Goal: Task Accomplishment & Management: Manage account settings

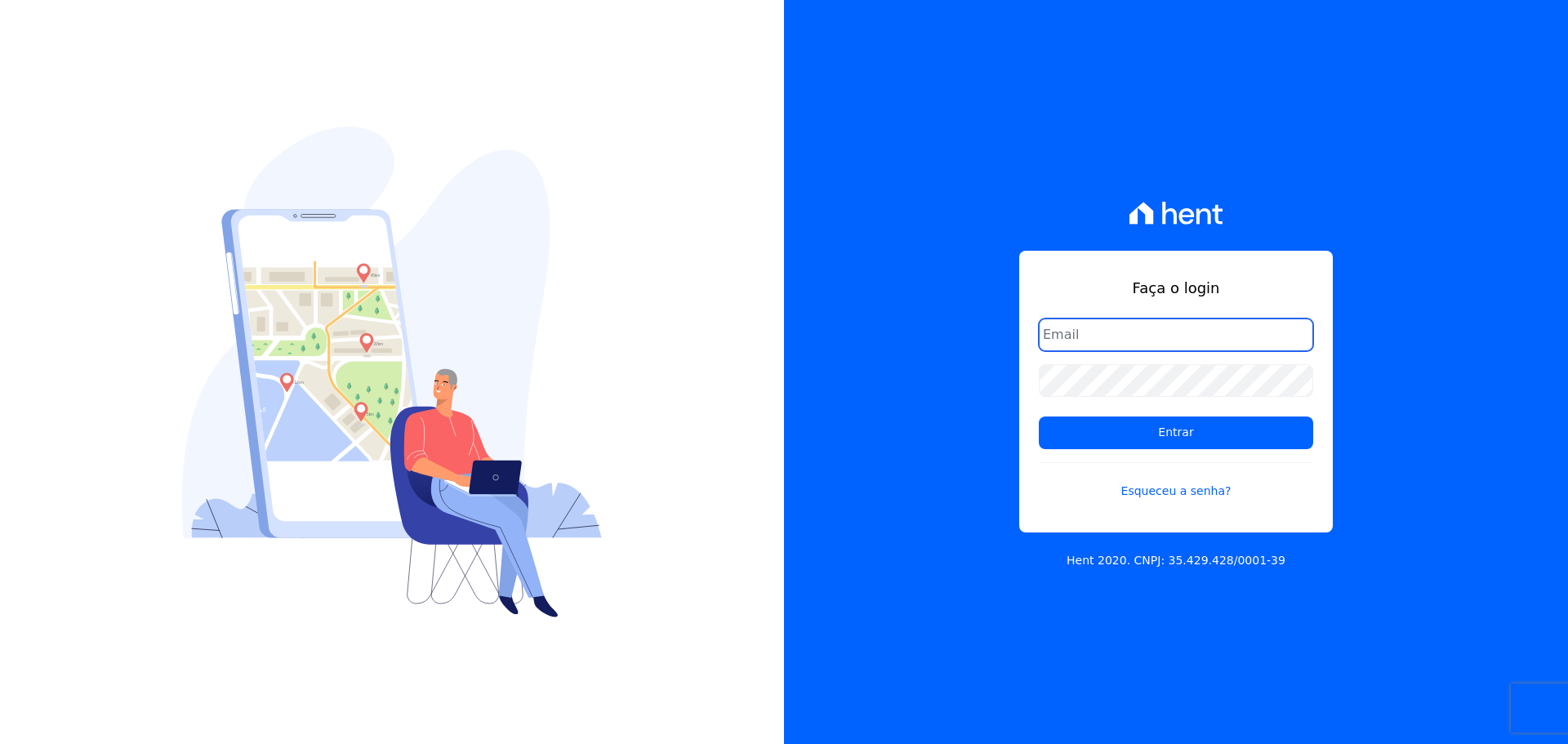
click at [1162, 320] on input "email" at bounding box center [1176, 335] width 274 height 33
type input "[EMAIL_ADDRESS][DOMAIN_NAME]"
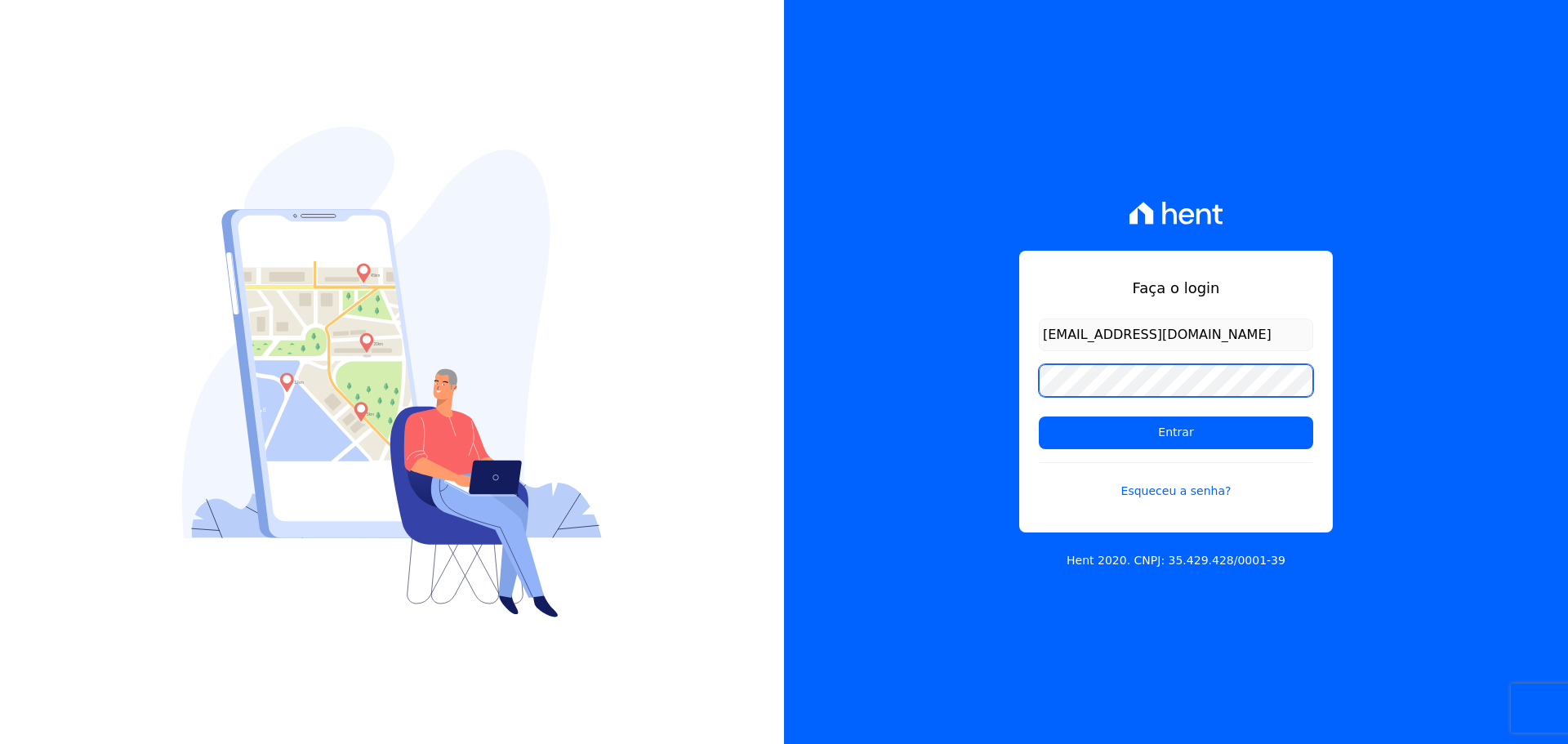
click at [1039, 417] on input "Entrar" at bounding box center [1176, 433] width 274 height 33
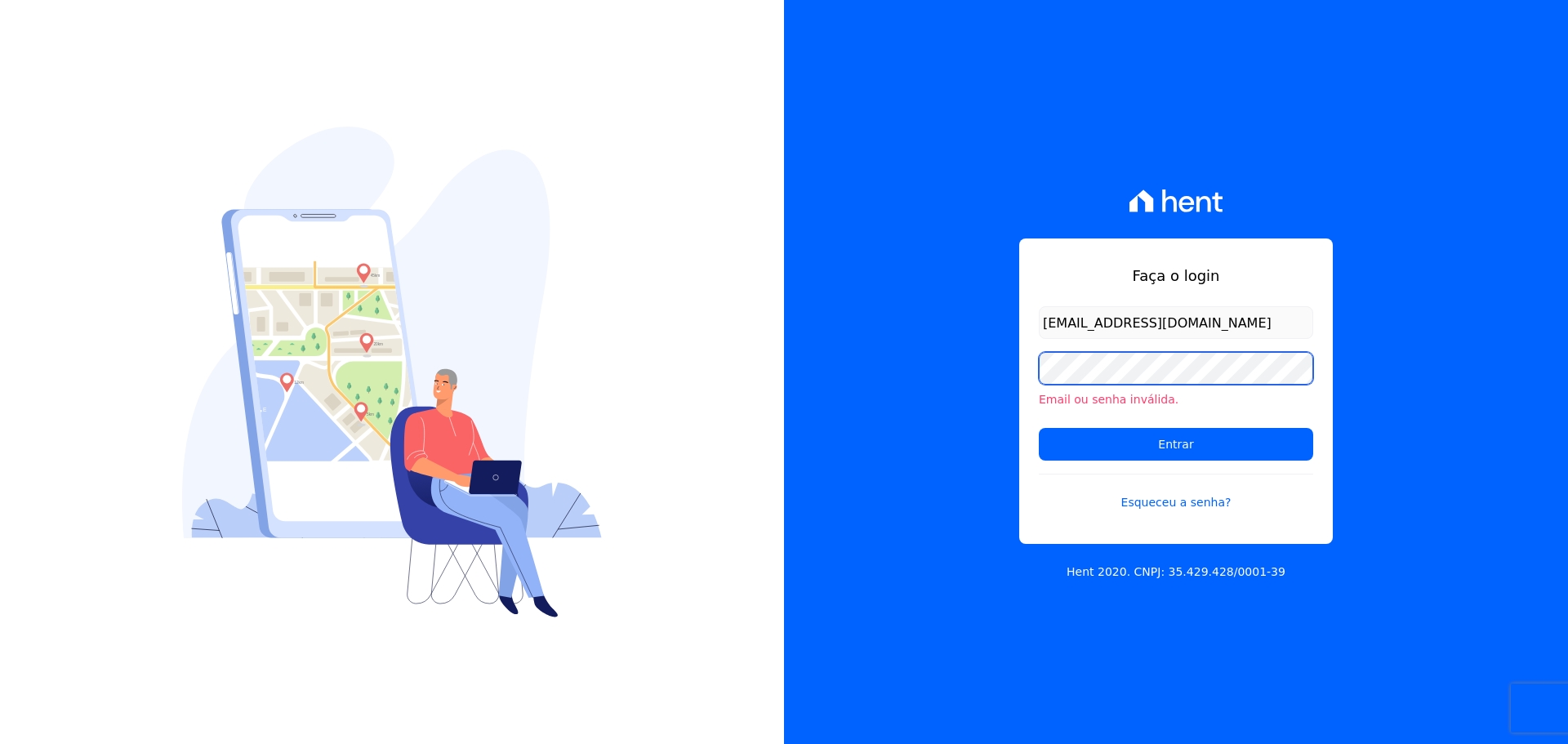
click at [1039, 428] on input "Entrar" at bounding box center [1176, 444] width 274 height 33
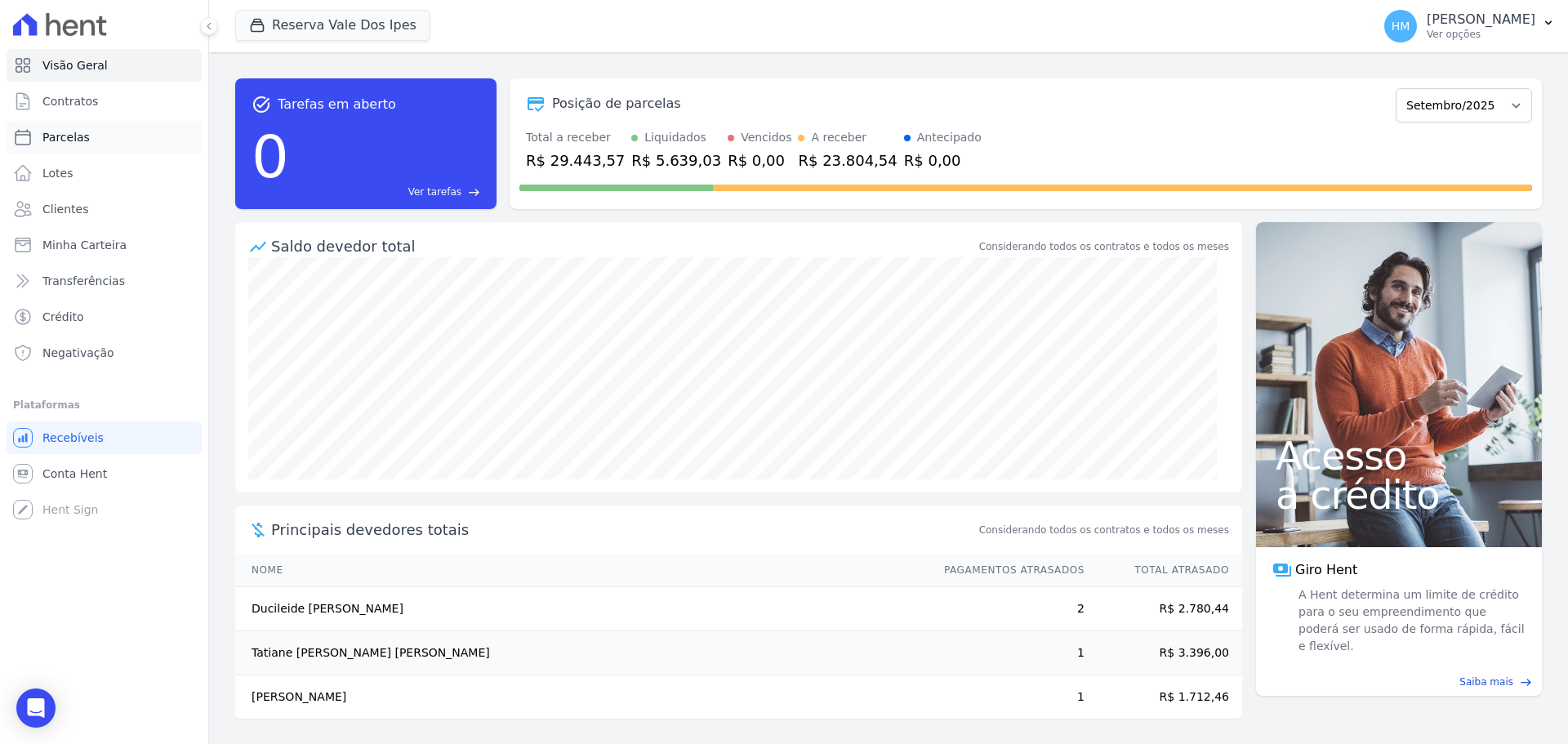
click at [77, 130] on span "Parcelas" at bounding box center [66, 137] width 47 height 16
select select
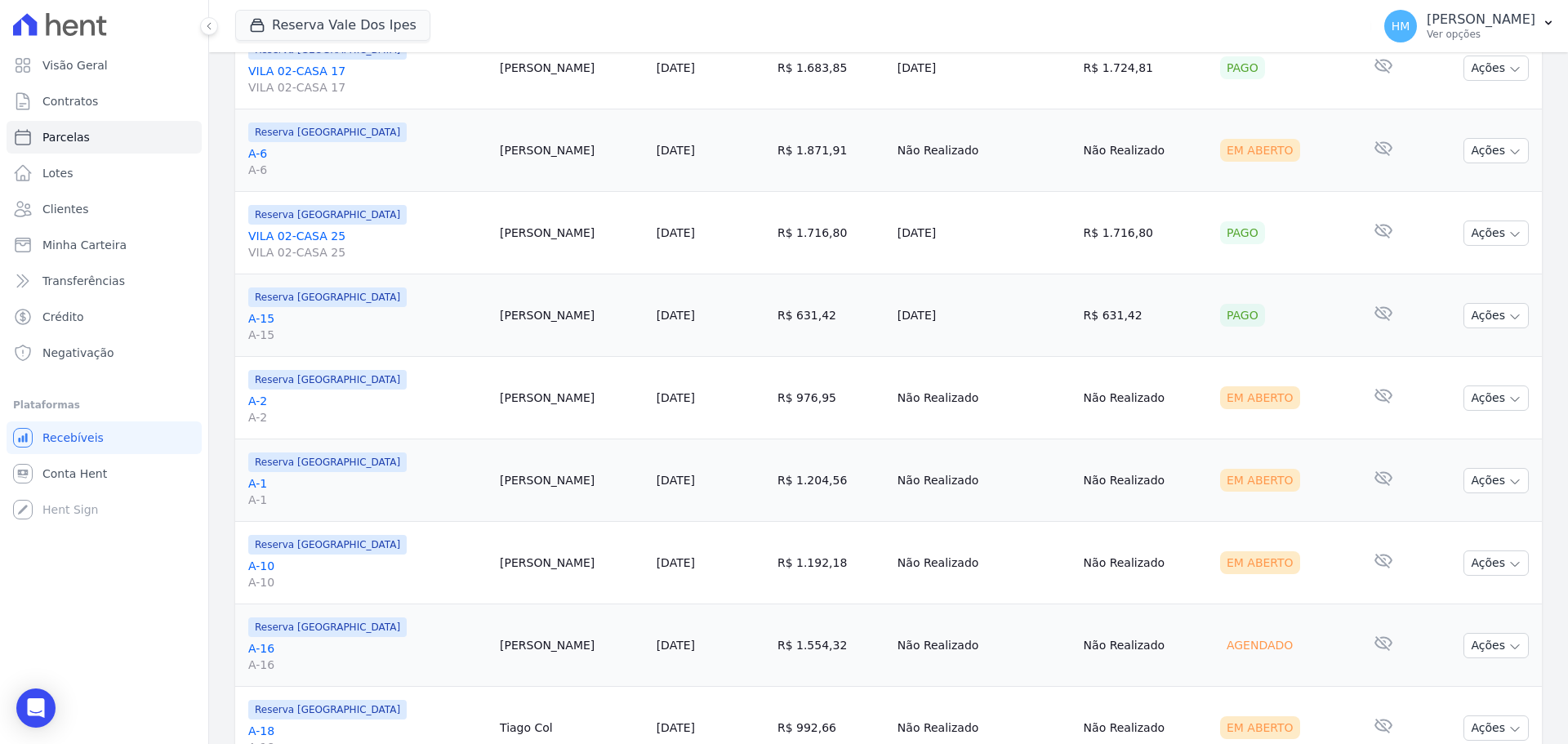
scroll to position [377, 0]
